Goal: Obtain resource: Obtain resource

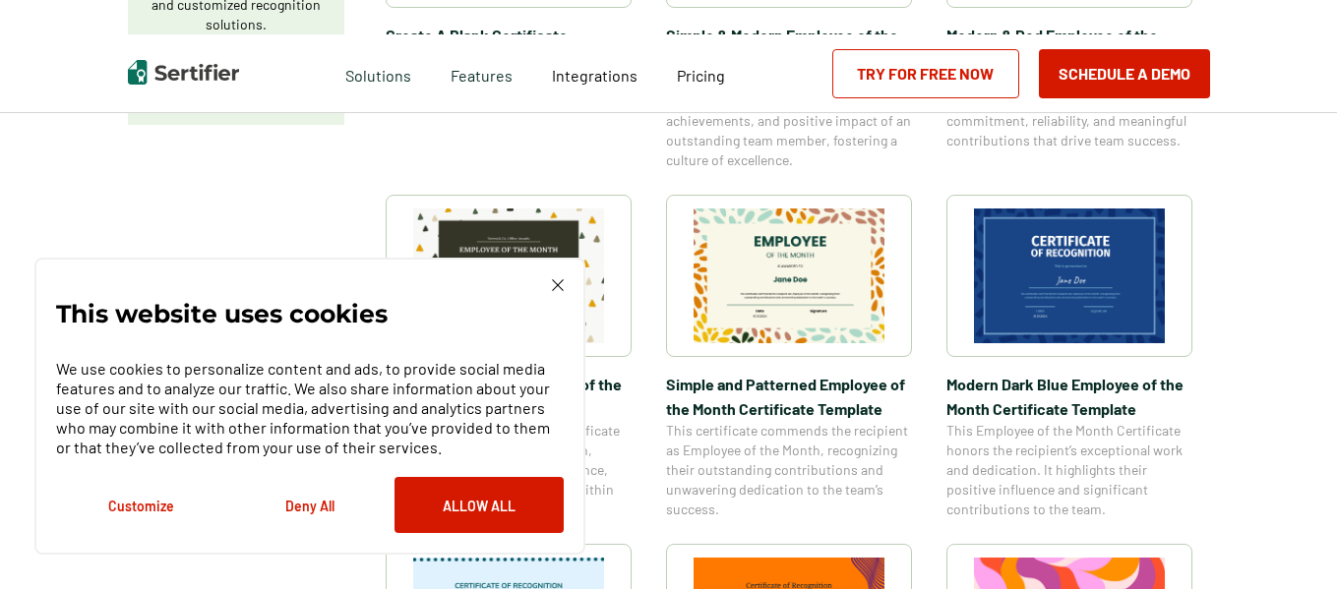
click at [552, 282] on img at bounding box center [558, 285] width 12 height 12
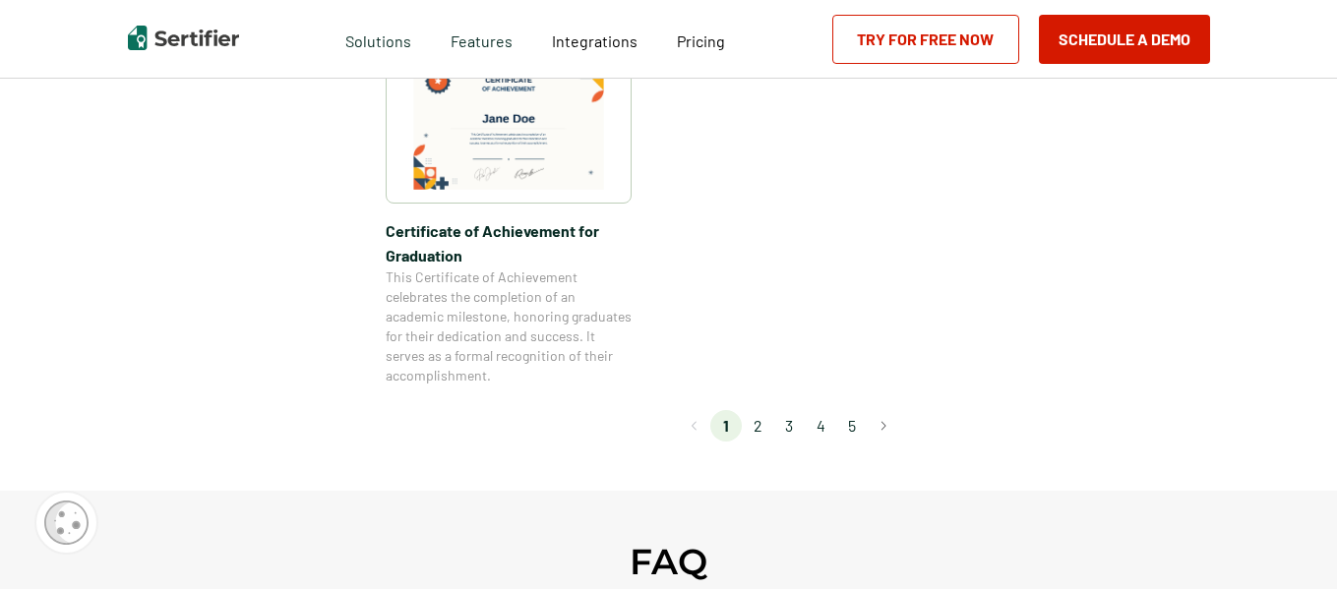
scroll to position [1850, 0]
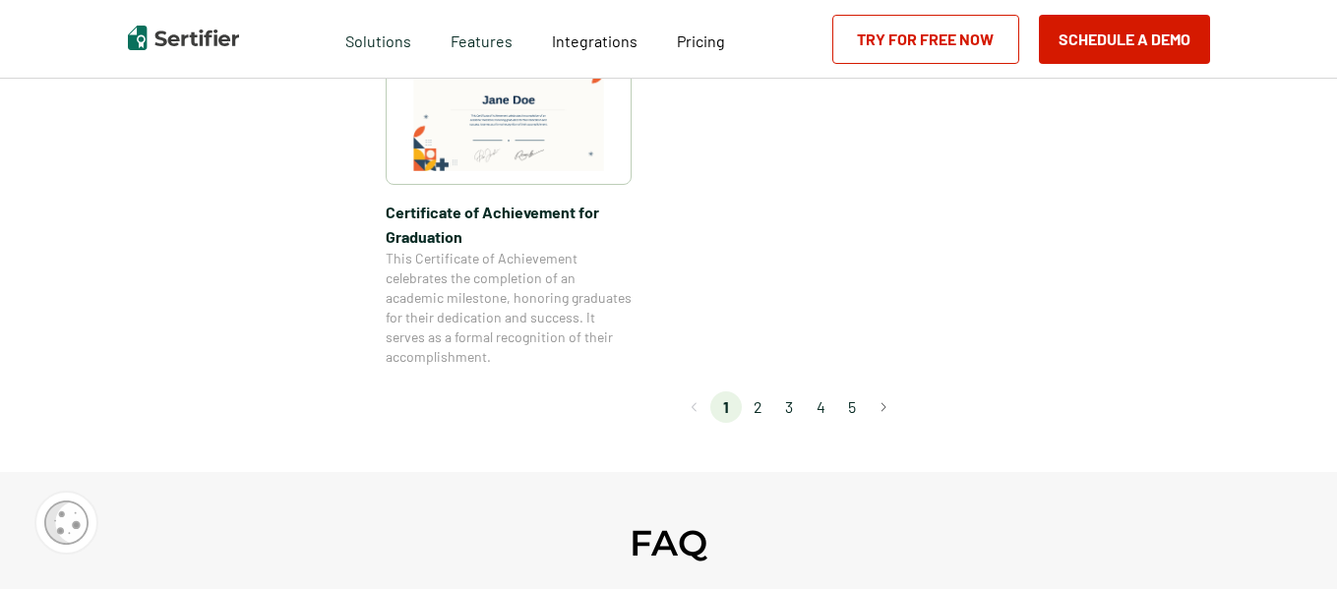
click at [760, 408] on li "2" at bounding box center [757, 407] width 31 height 31
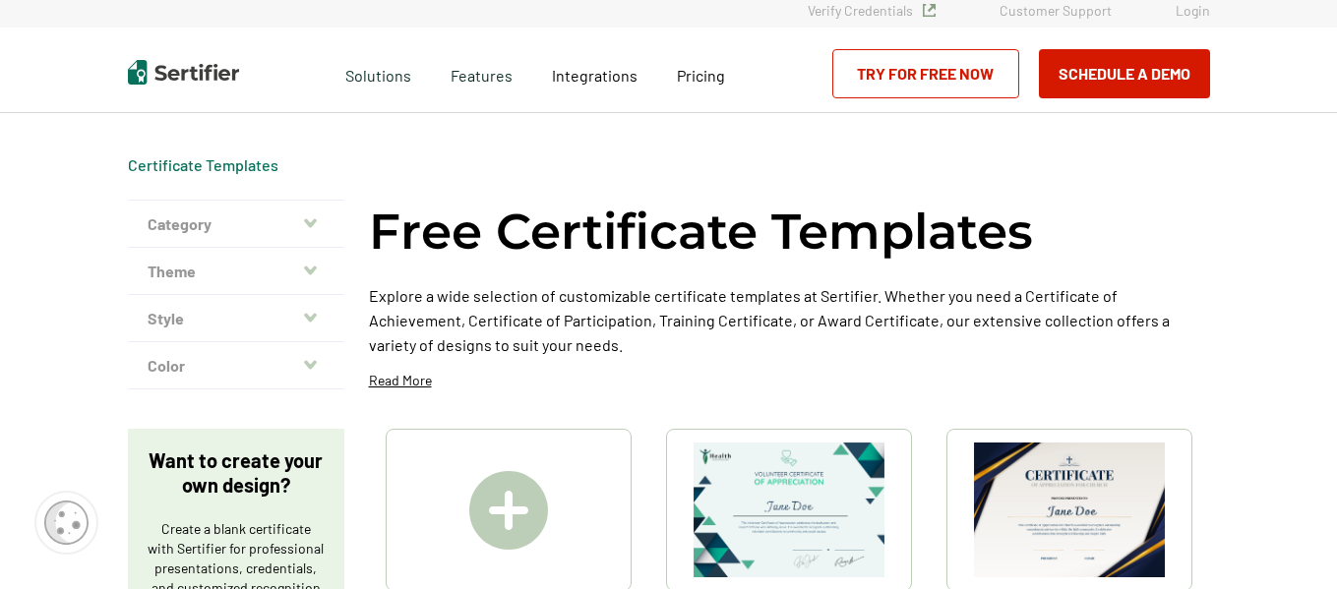
scroll to position [0, 0]
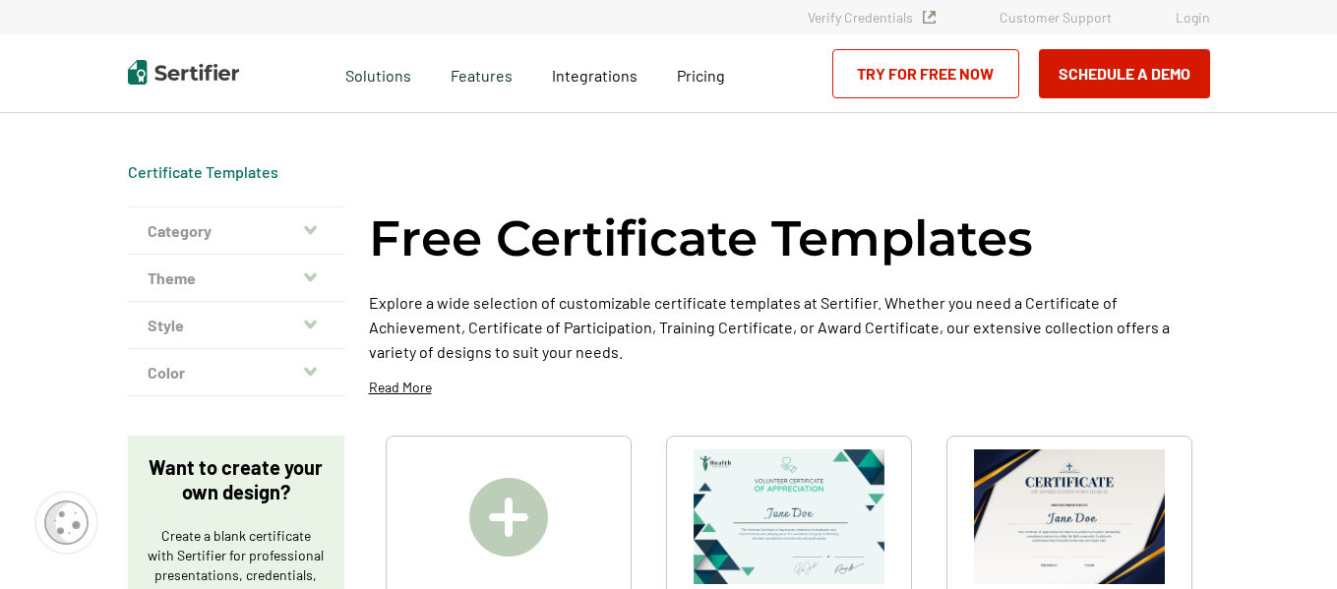
click at [816, 399] on div "Free Certificate Templates Explore a wide selection of customizable certificate…" at bounding box center [789, 309] width 841 height 205
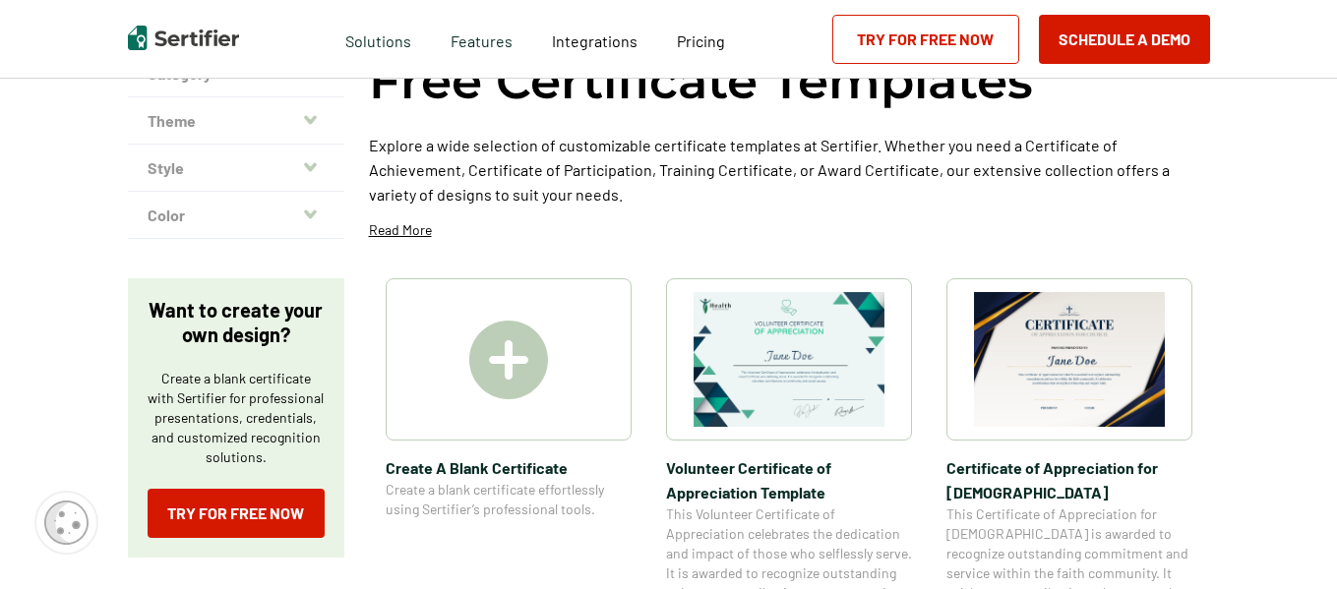
scroll to position [197, 0]
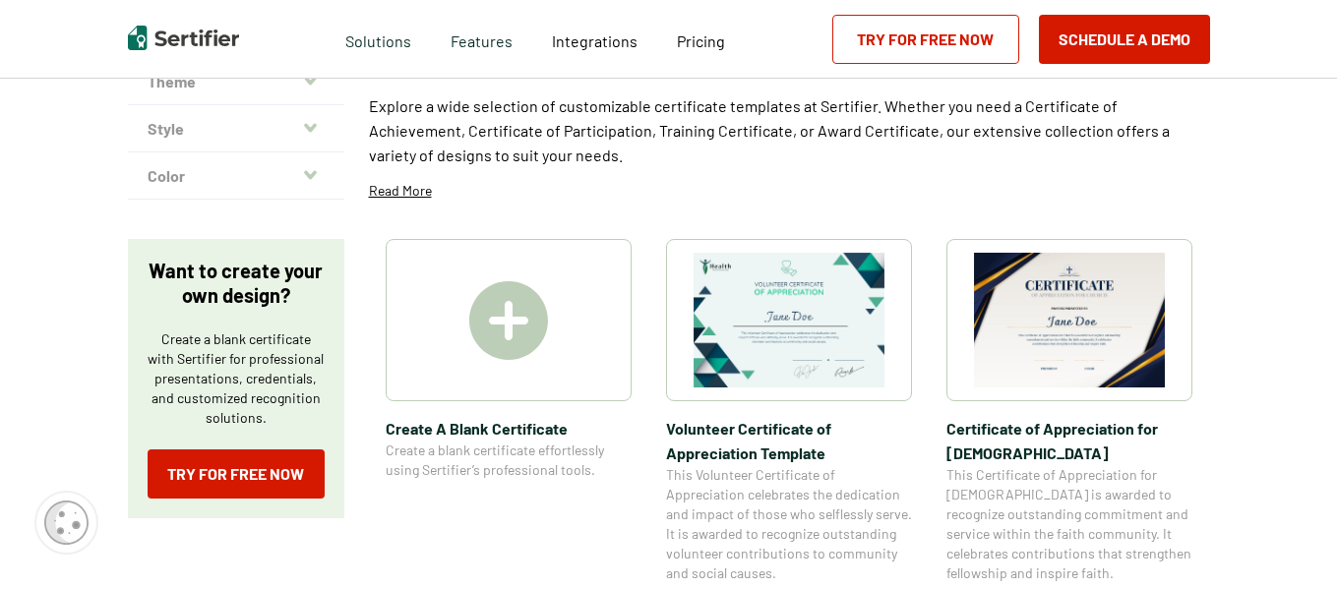
click at [507, 328] on img at bounding box center [508, 320] width 79 height 79
